Goal: Transaction & Acquisition: Purchase product/service

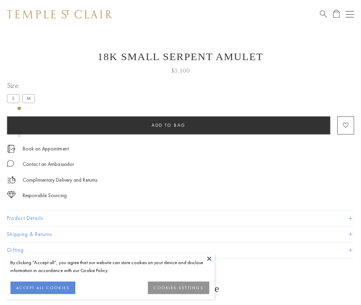
scroll to position [27, 0]
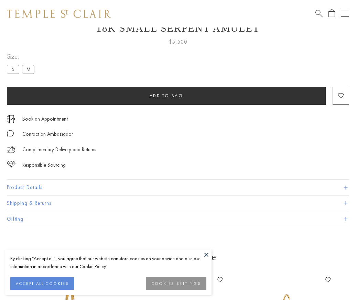
click at [166, 96] on span "Add to bag" at bounding box center [166, 96] width 34 height 6
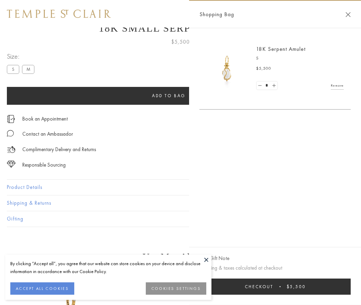
click at [275, 287] on button "Checkout $5,500" at bounding box center [274, 287] width 151 height 16
